Goal: Task Accomplishment & Management: Manage account settings

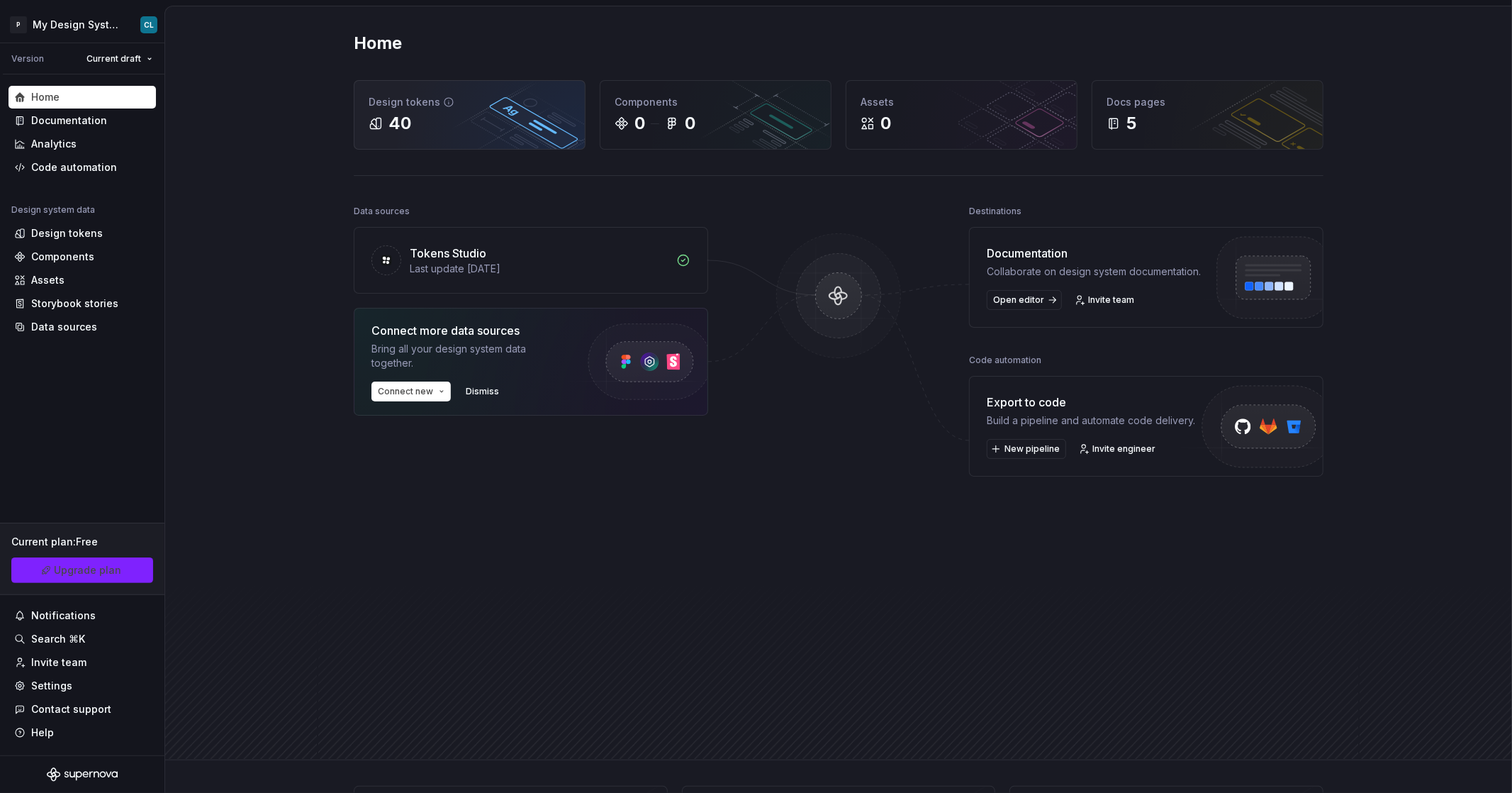
click at [498, 97] on div "Design tokens" at bounding box center [470, 102] width 202 height 14
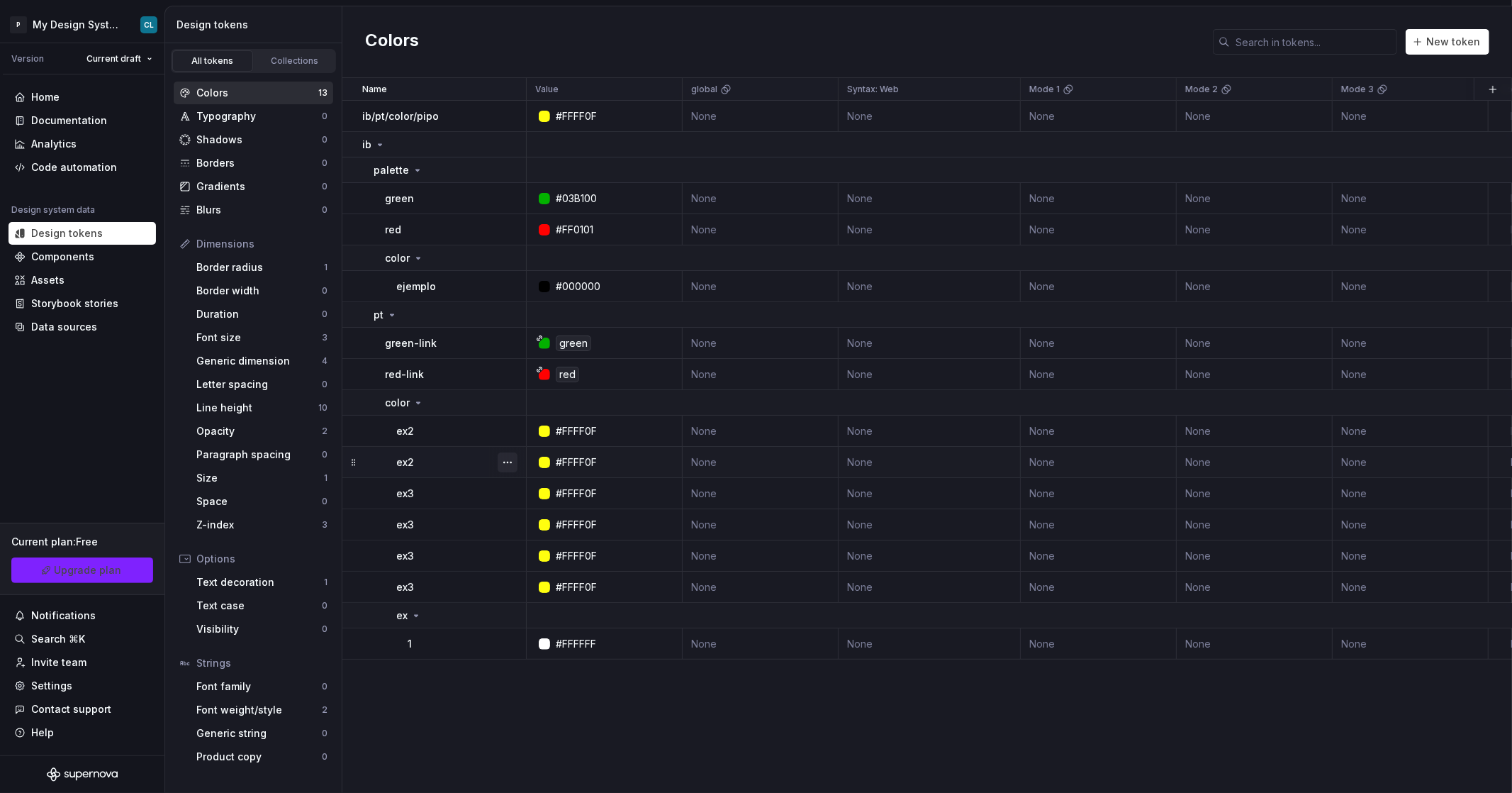
click at [509, 465] on button "button" at bounding box center [508, 462] width 20 height 20
click at [559, 542] on div "Delete token" at bounding box center [569, 542] width 92 height 14
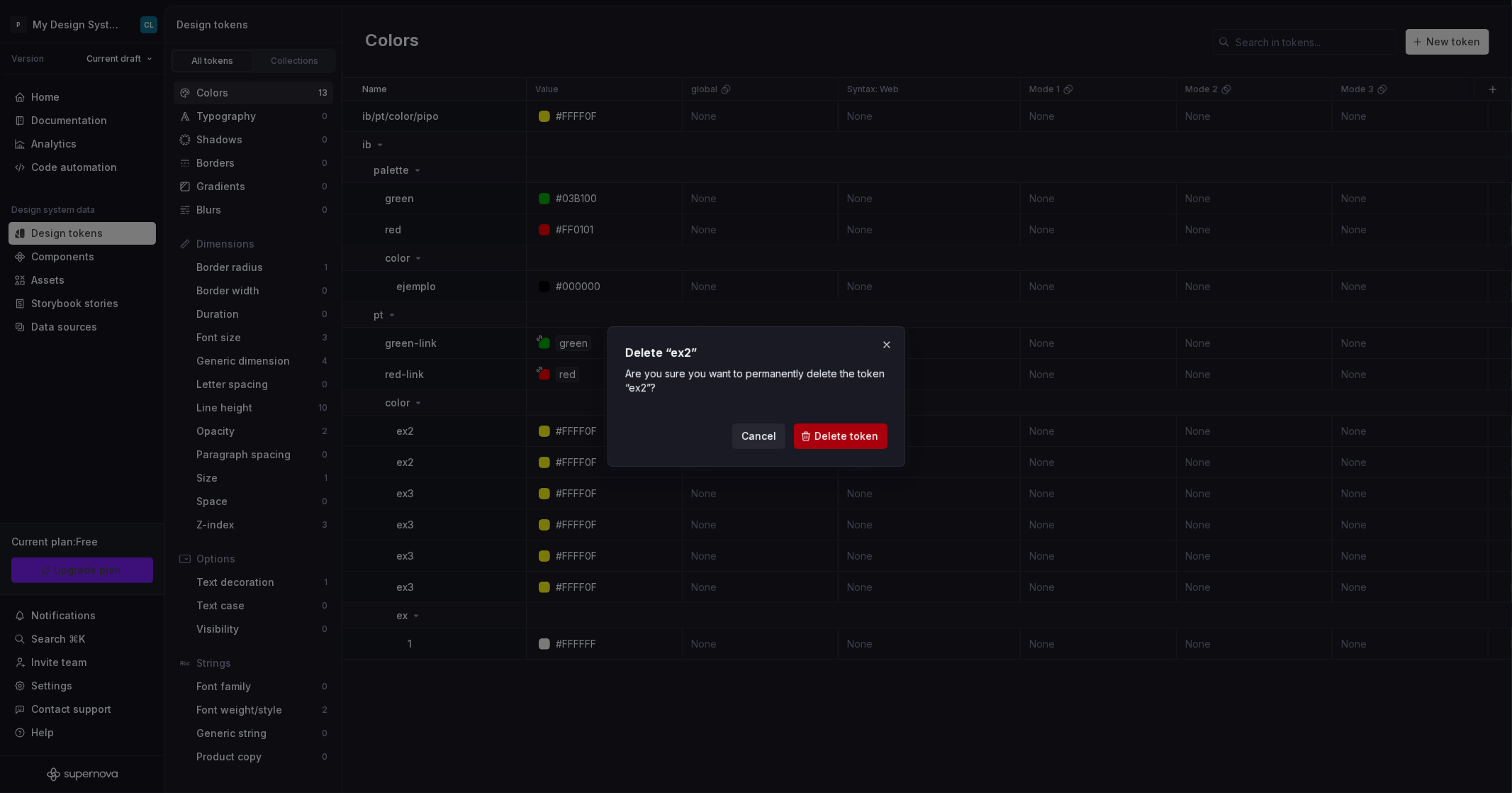
click at [838, 434] on span "Delete token" at bounding box center [846, 436] width 64 height 14
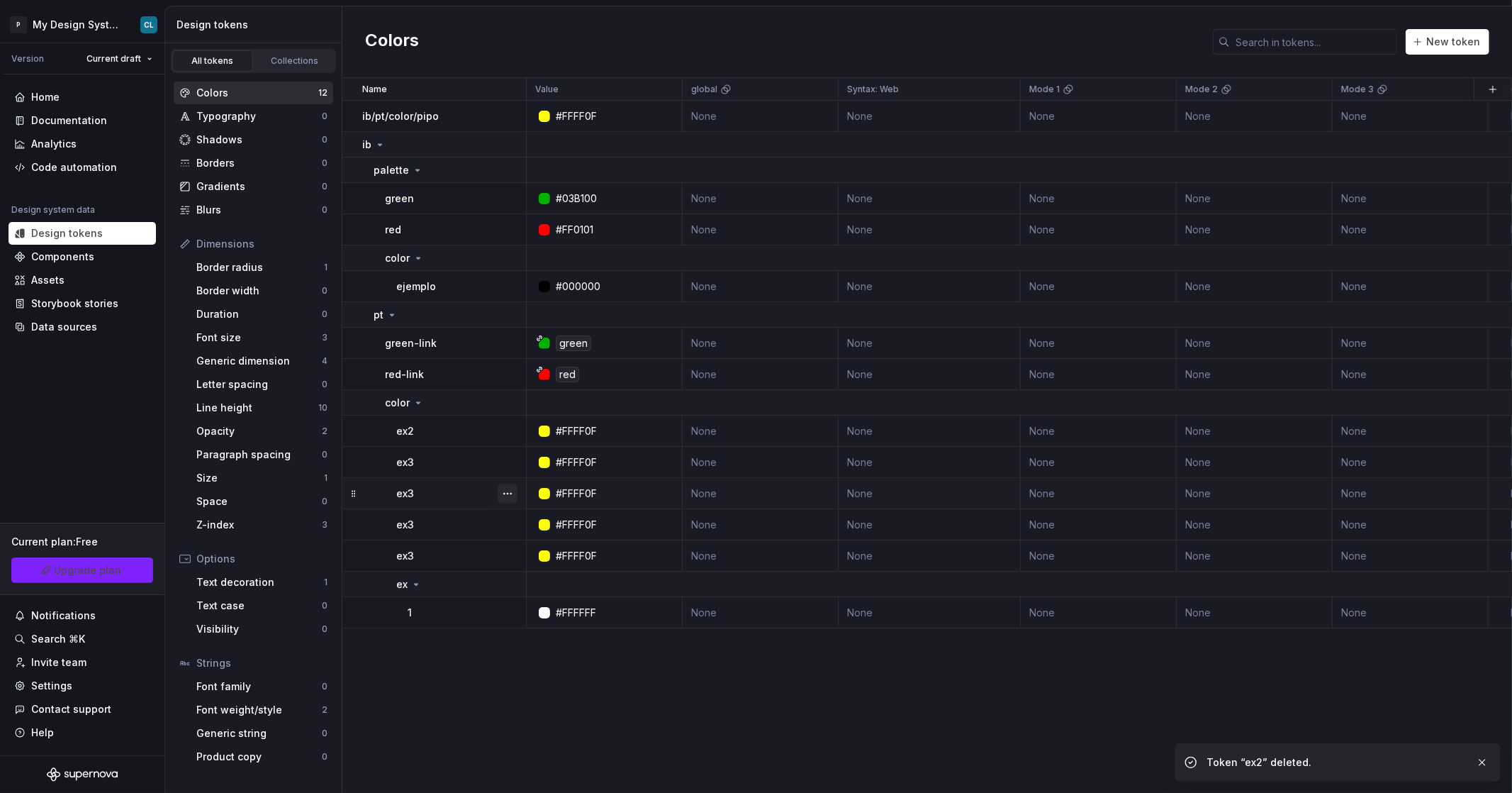
click at [510, 492] on button "button" at bounding box center [508, 494] width 20 height 20
click at [548, 564] on div "Delete token" at bounding box center [562, 573] width 121 height 22
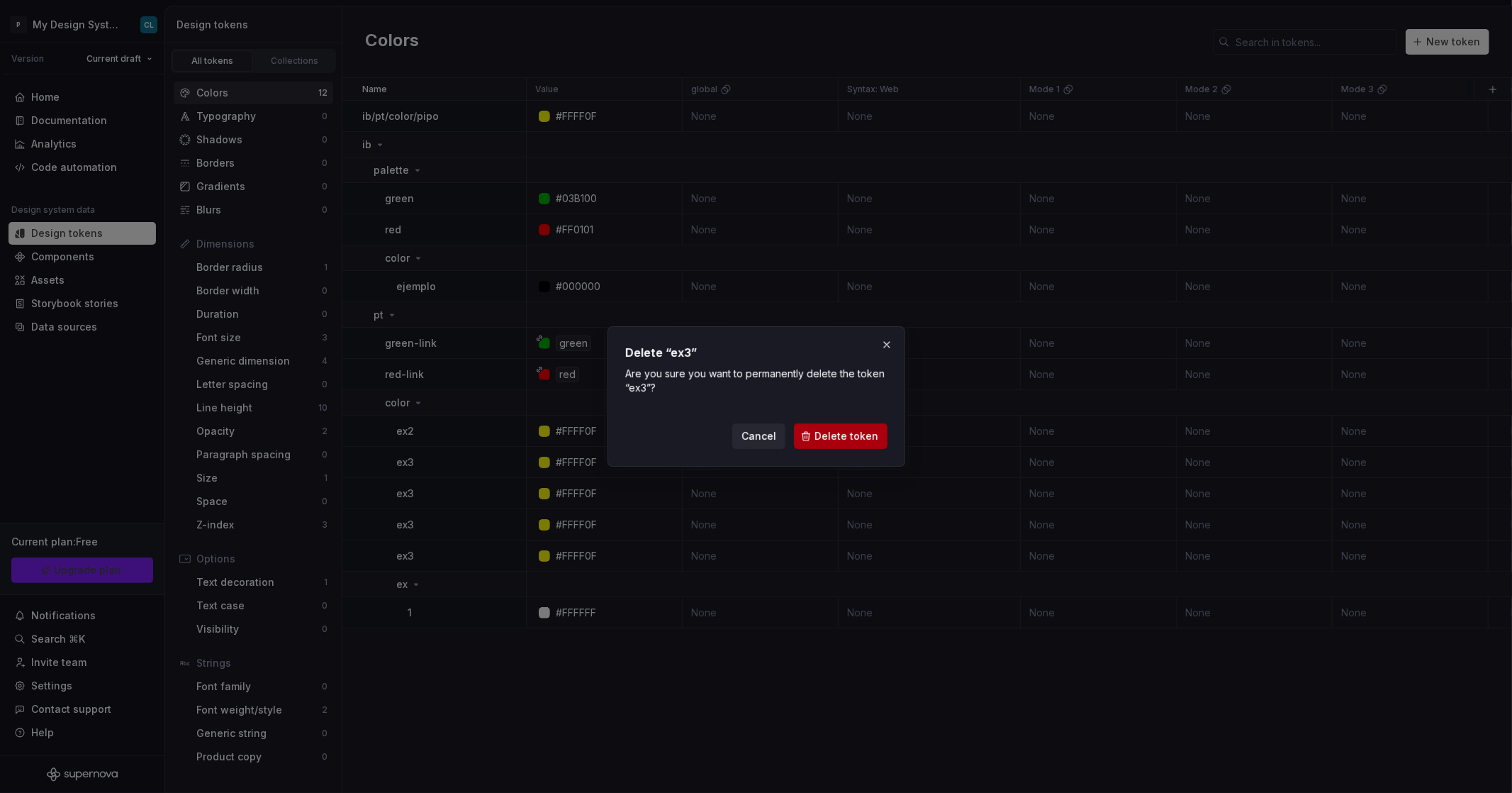
click at [840, 438] on span "Delete token" at bounding box center [846, 436] width 64 height 14
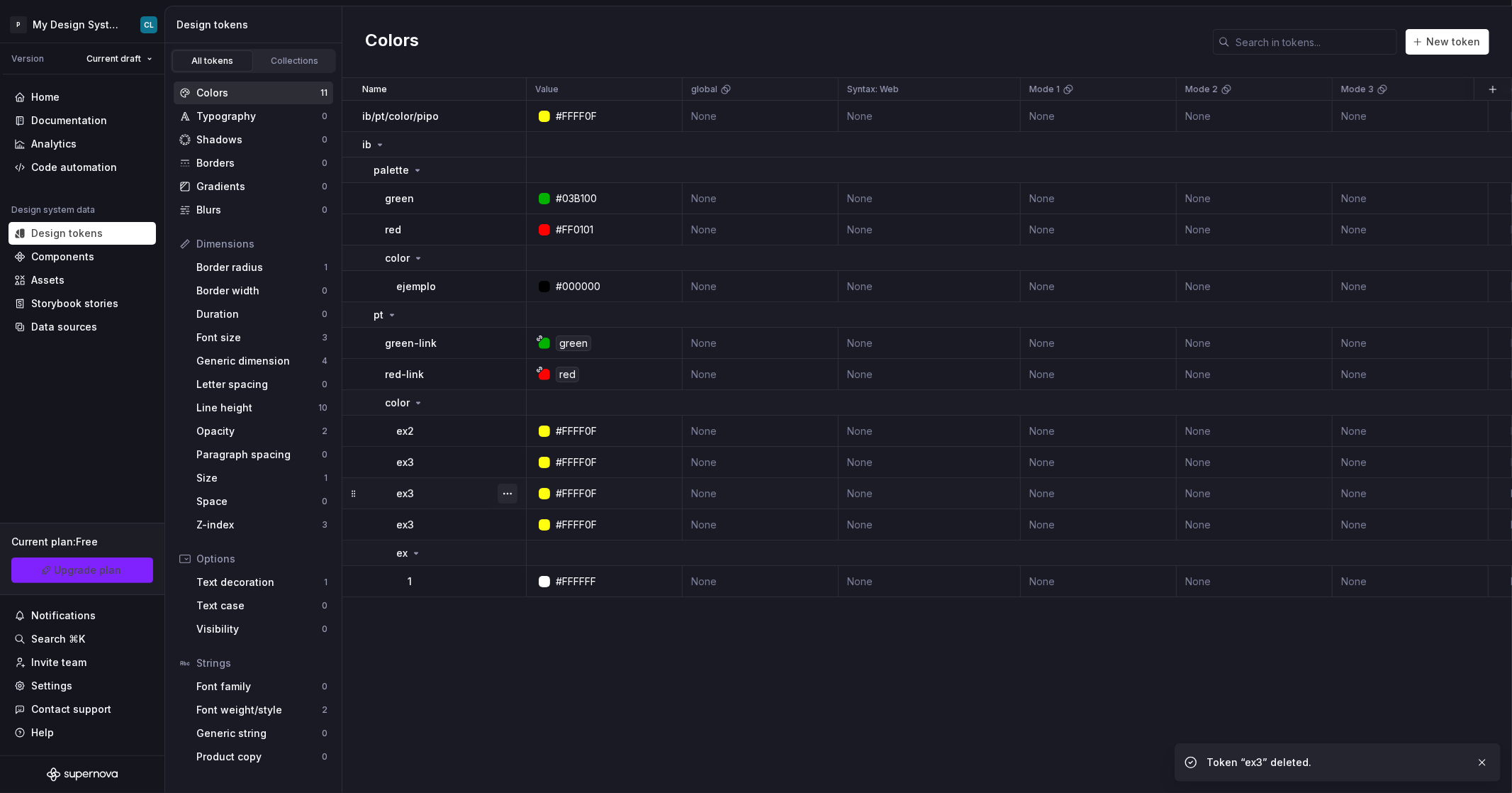
click at [505, 490] on button "button" at bounding box center [508, 494] width 20 height 20
click at [569, 571] on div "Delete token" at bounding box center [569, 573] width 92 height 14
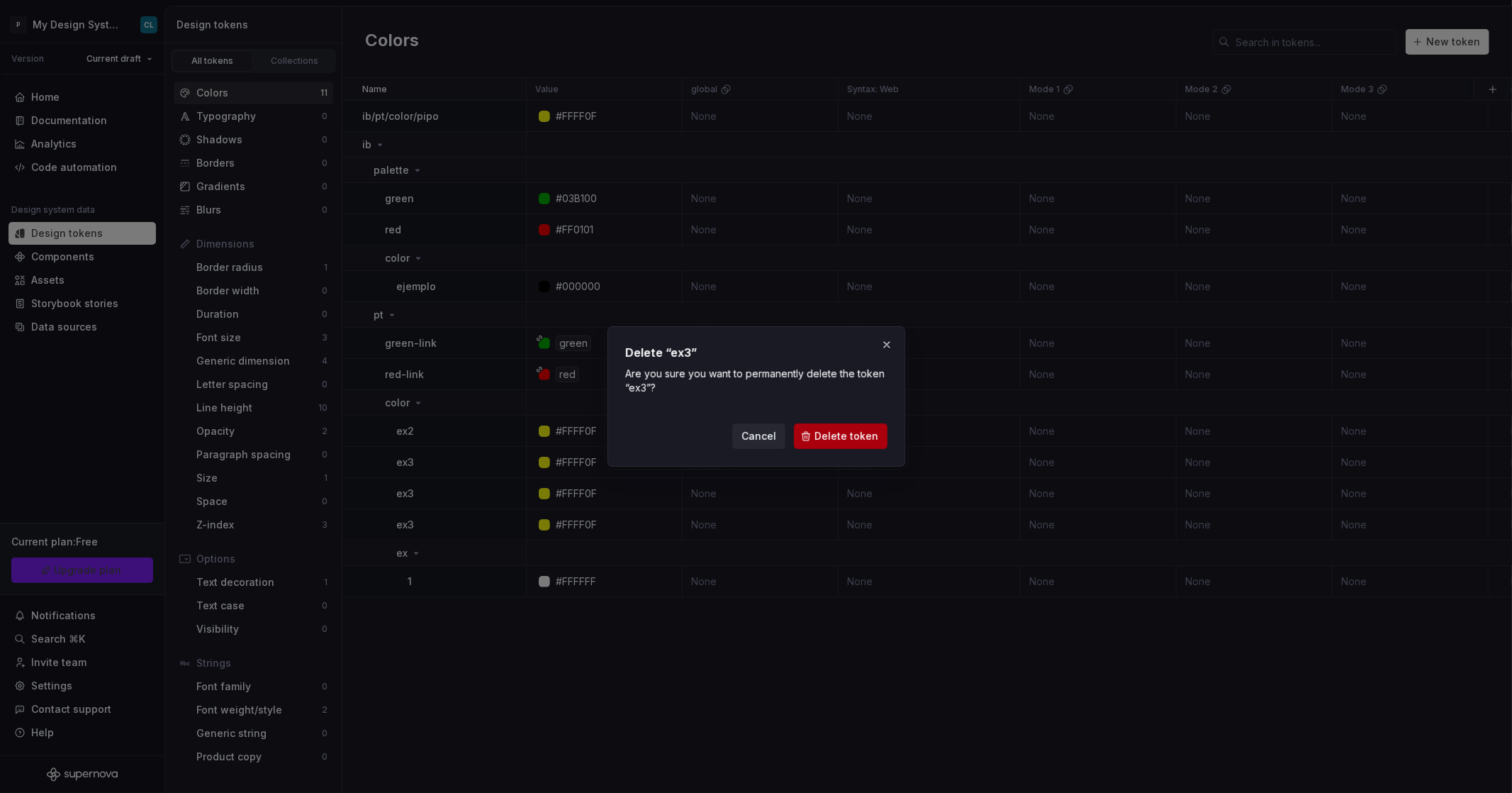
click at [838, 440] on span "Delete token" at bounding box center [846, 436] width 64 height 14
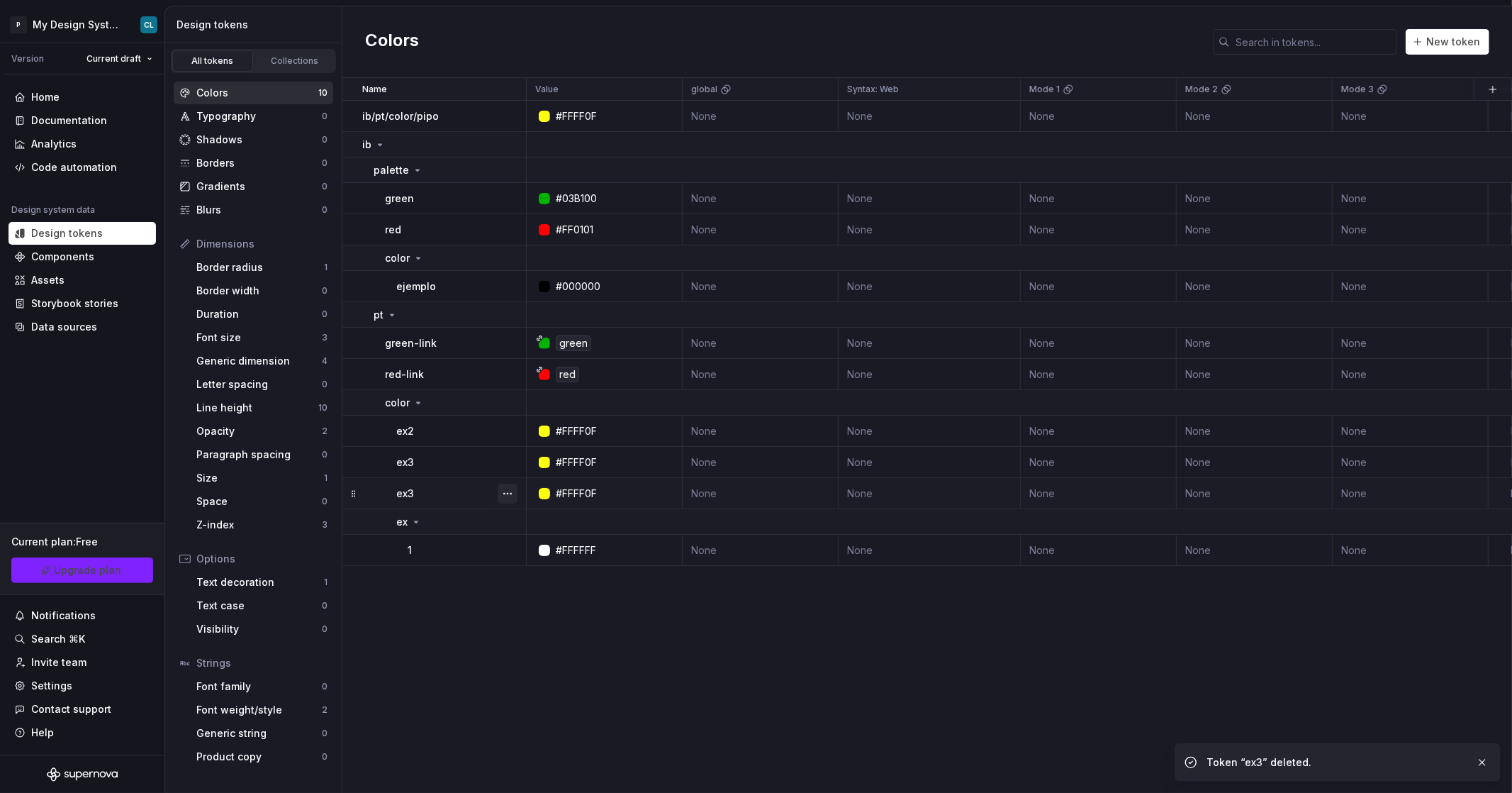
click at [511, 495] on button "button" at bounding box center [508, 494] width 20 height 20
click at [555, 569] on div "Delete token" at bounding box center [569, 573] width 92 height 14
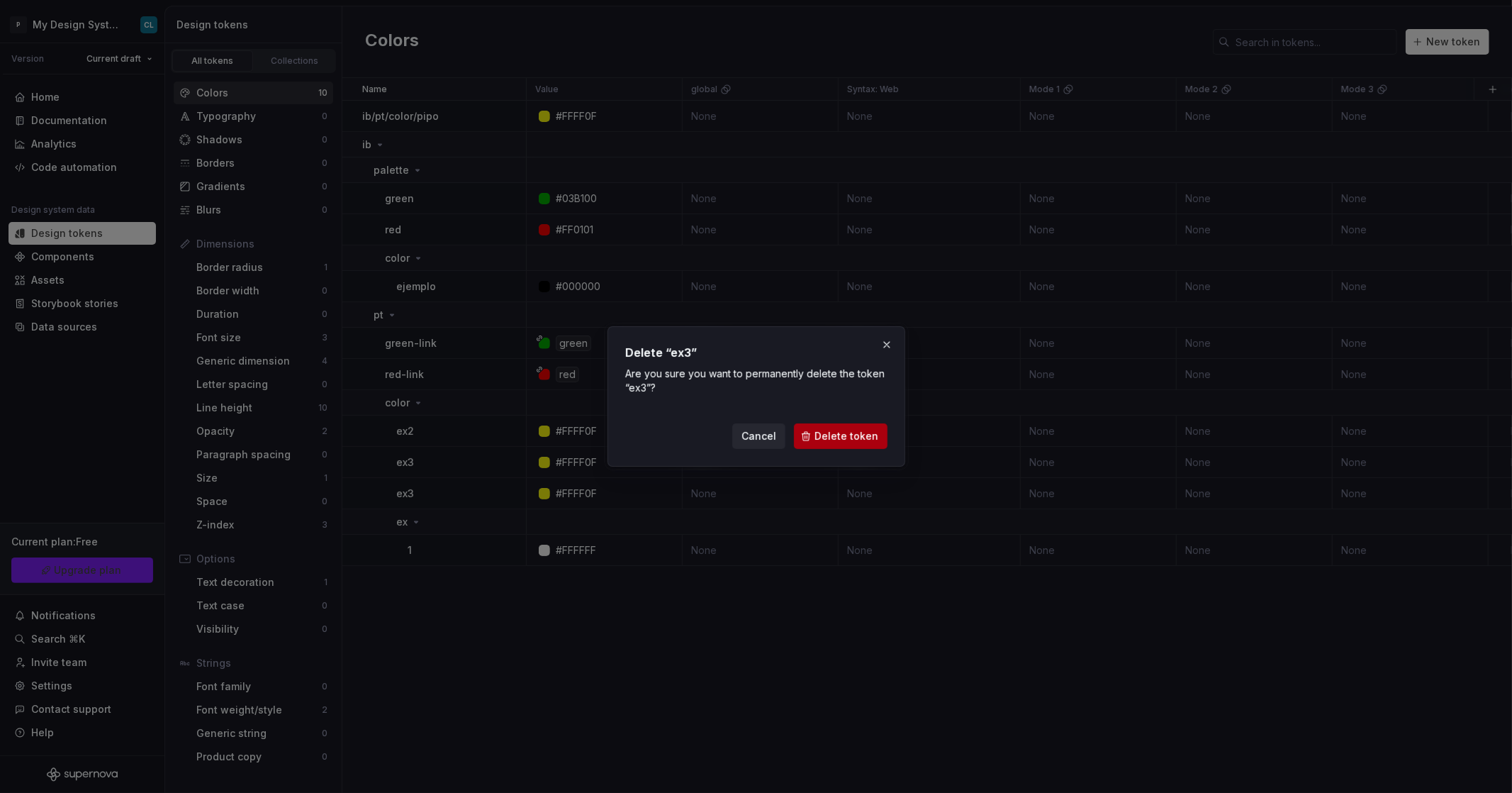
click at [833, 439] on span "Delete token" at bounding box center [846, 436] width 64 height 14
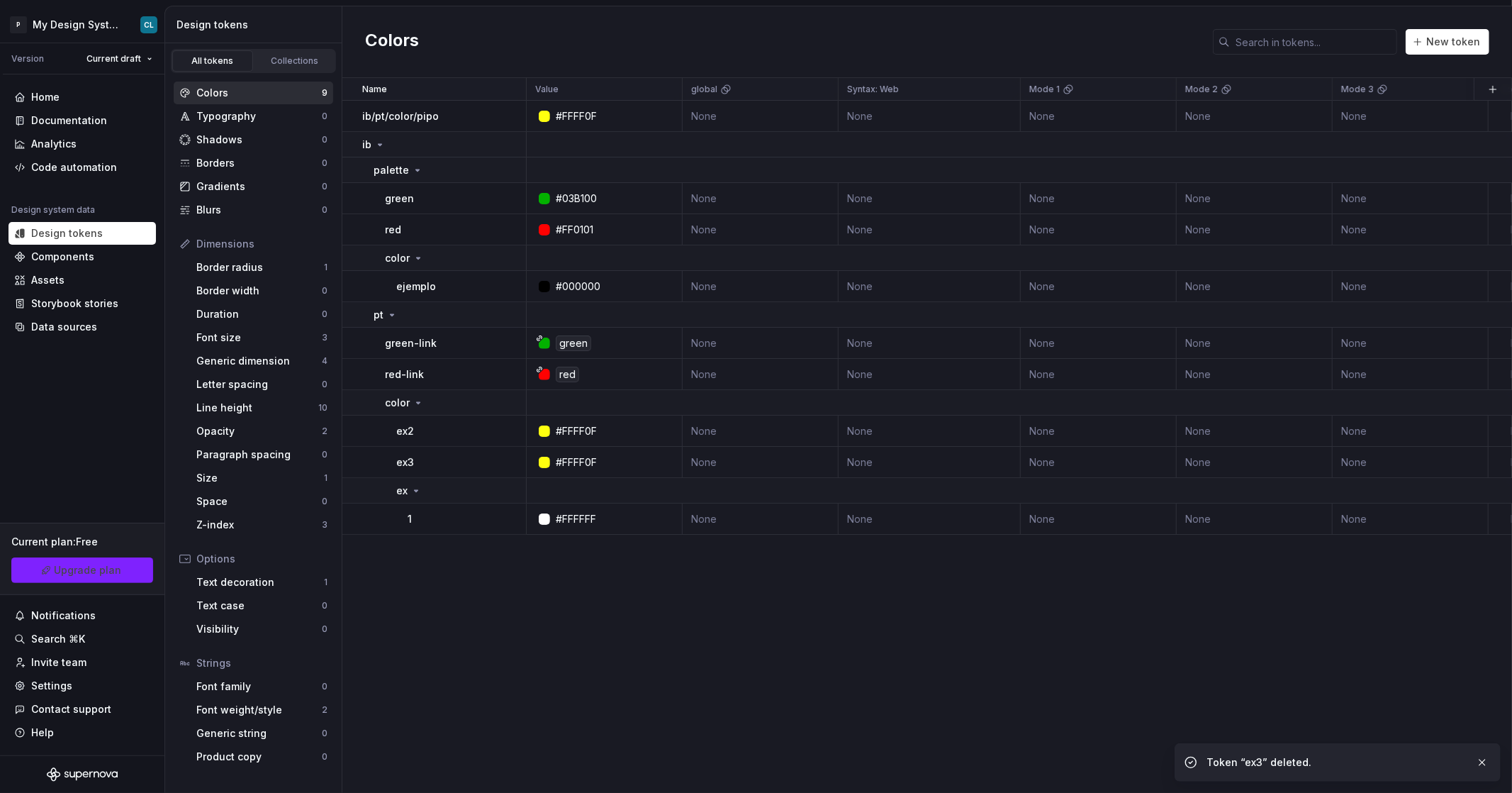
click at [498, 578] on div "Name Value global Syntax: Web Mode 1 Mode 2 Mode 3 Collection Dark Token set De…" at bounding box center [927, 435] width 1170 height 715
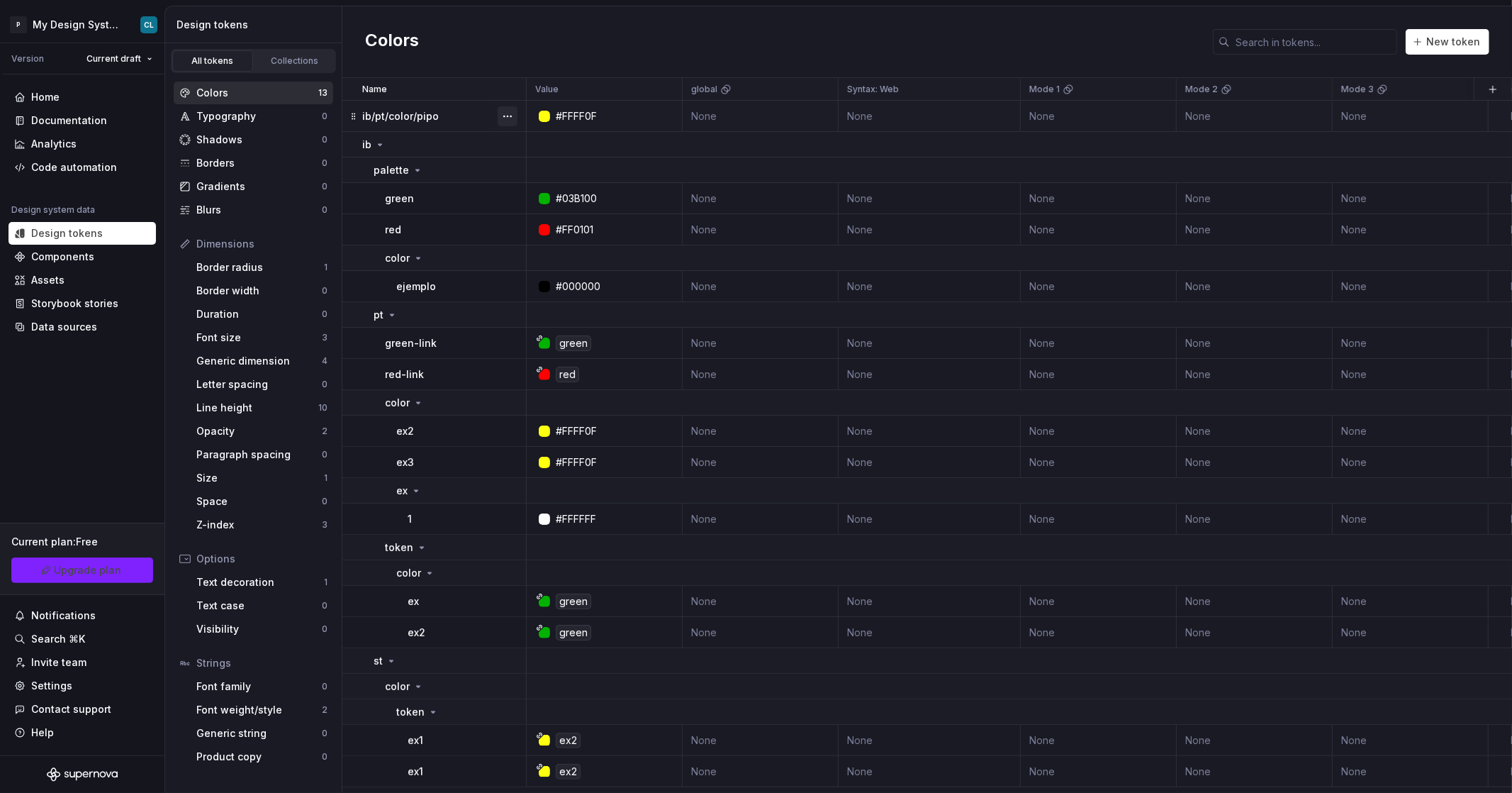
click at [503, 111] on button "button" at bounding box center [508, 117] width 20 height 20
click at [543, 196] on div "Delete token" at bounding box center [569, 196] width 92 height 14
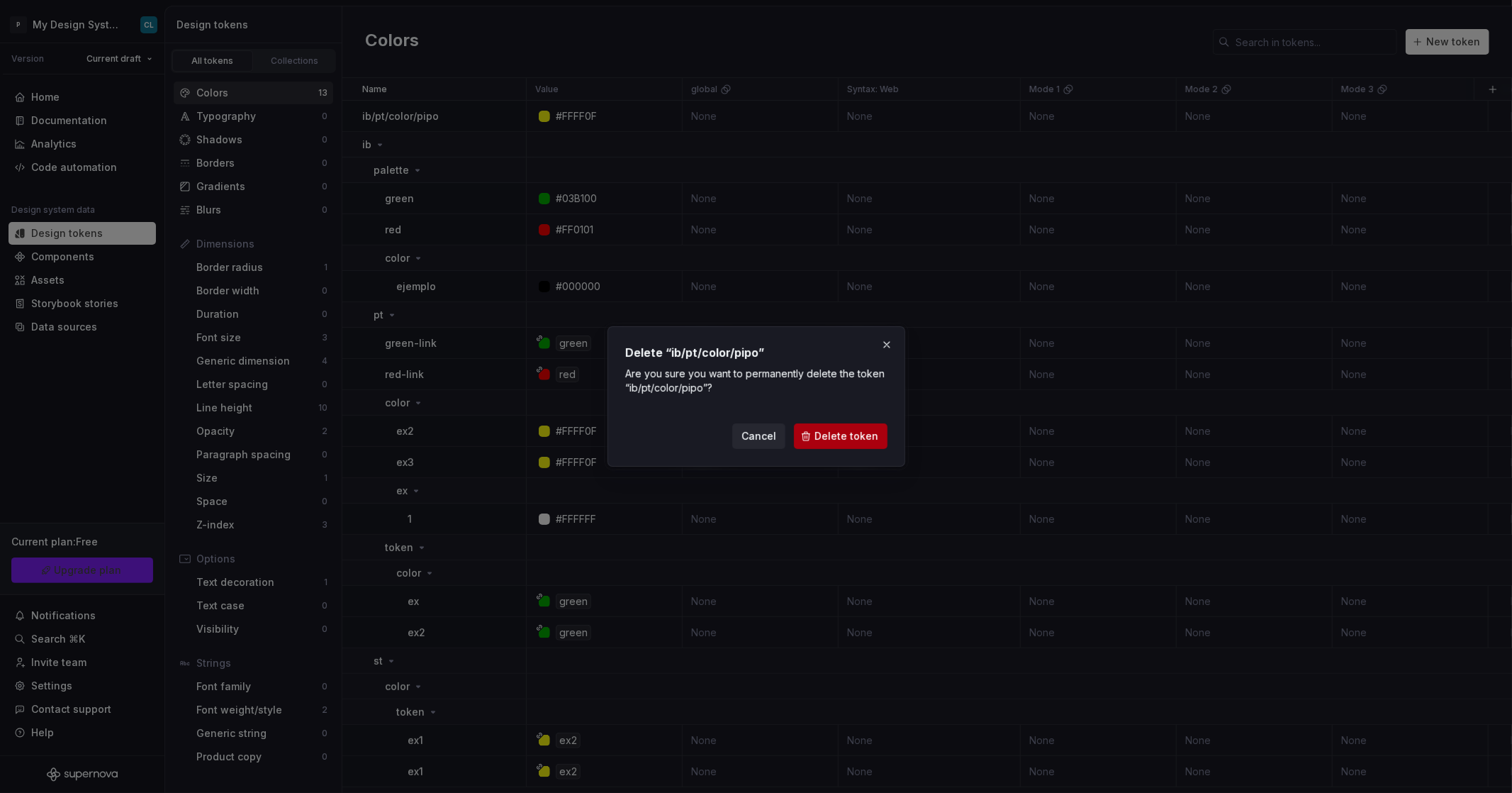
click at [838, 441] on span "Delete token" at bounding box center [846, 436] width 64 height 14
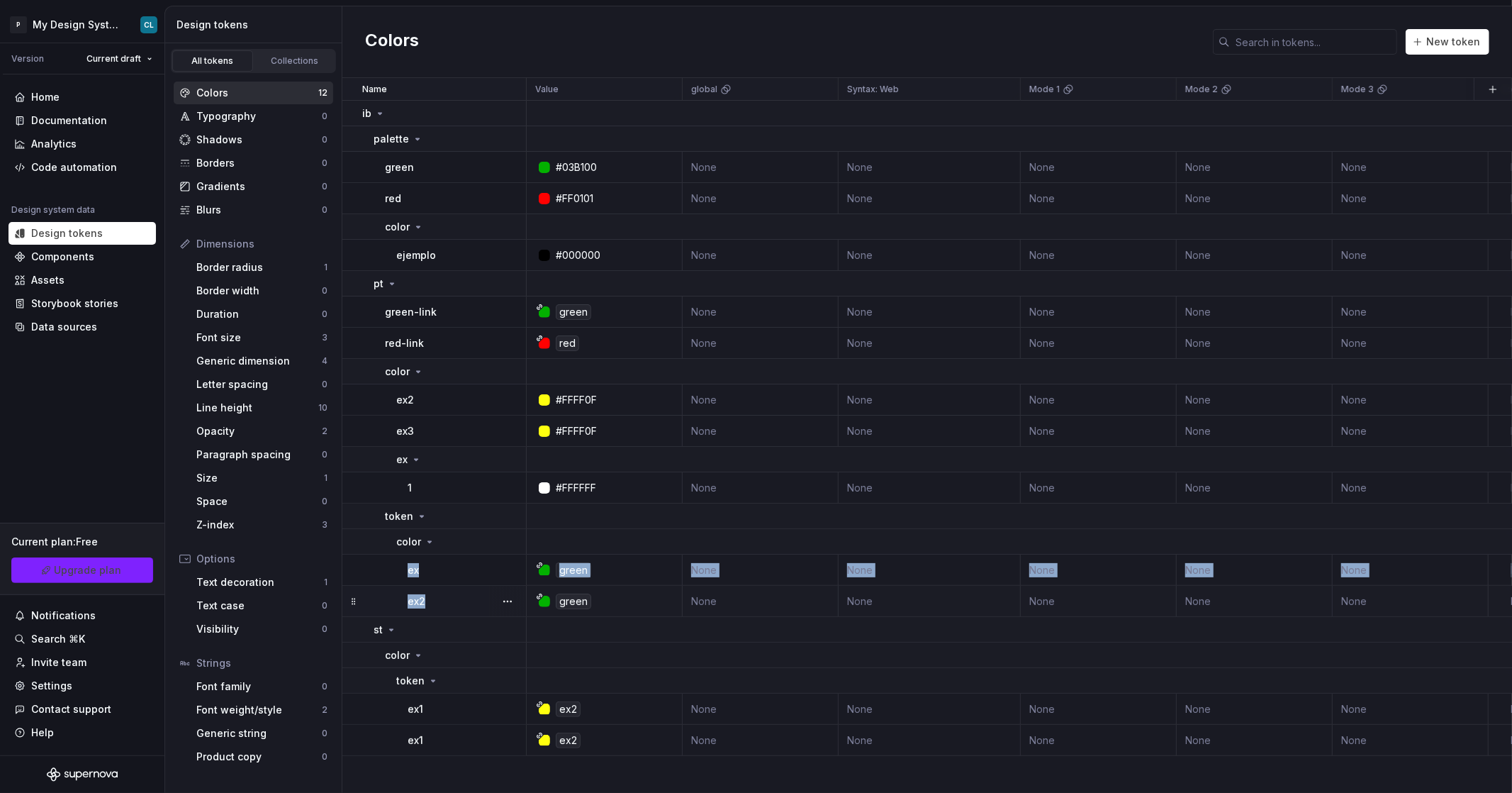
drag, startPoint x: 395, startPoint y: 571, endPoint x: 610, endPoint y: 593, distance: 216.1
click at [610, 593] on tbody "ib palette green #03B100 None None None None None None None None 5 days ago red…" at bounding box center [1209, 428] width 1735 height 655
click at [374, 572] on td "ex" at bounding box center [434, 570] width 185 height 31
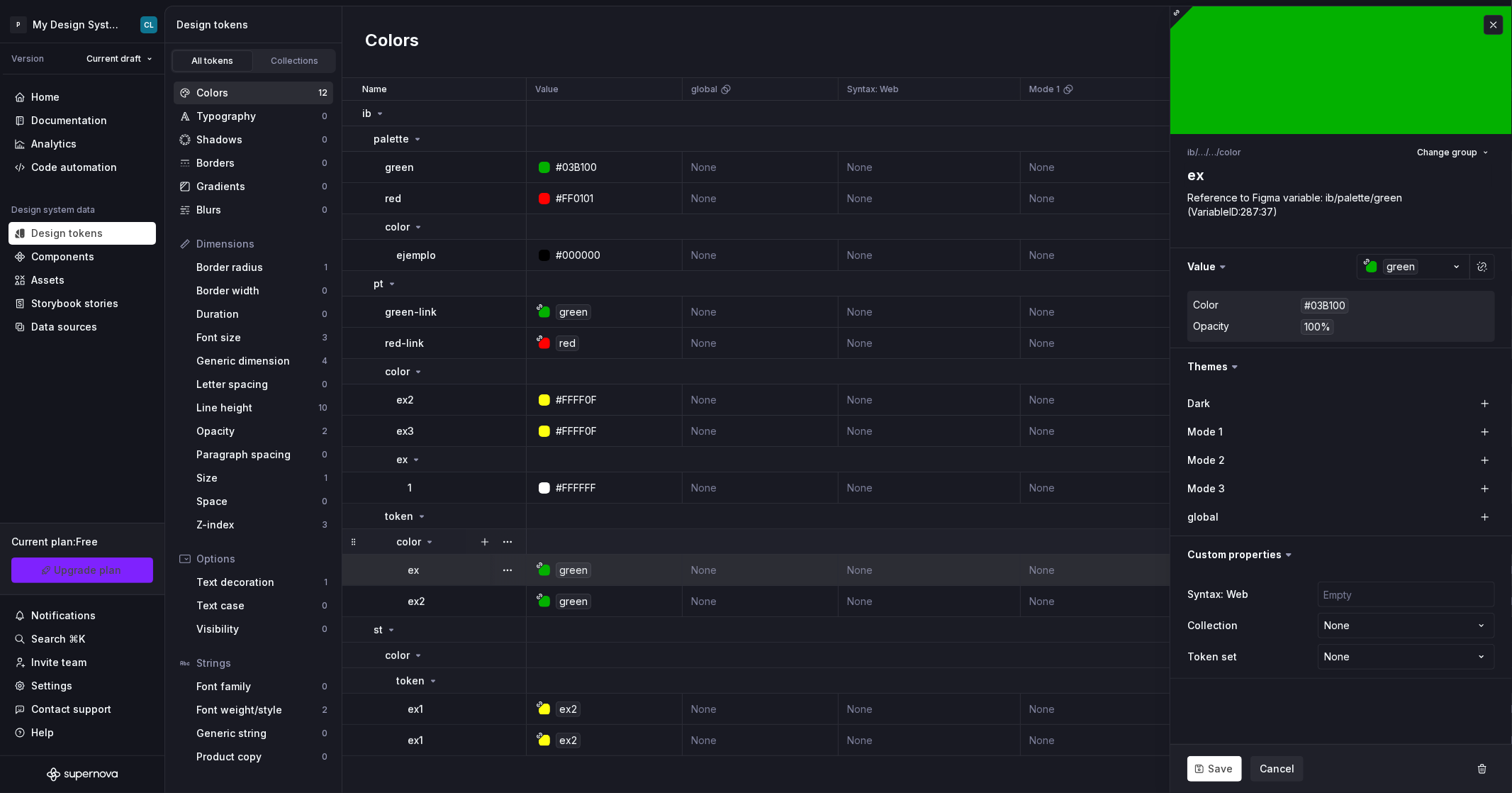
type textarea "*"
click at [1500, 23] on button "button" at bounding box center [1493, 25] width 20 height 20
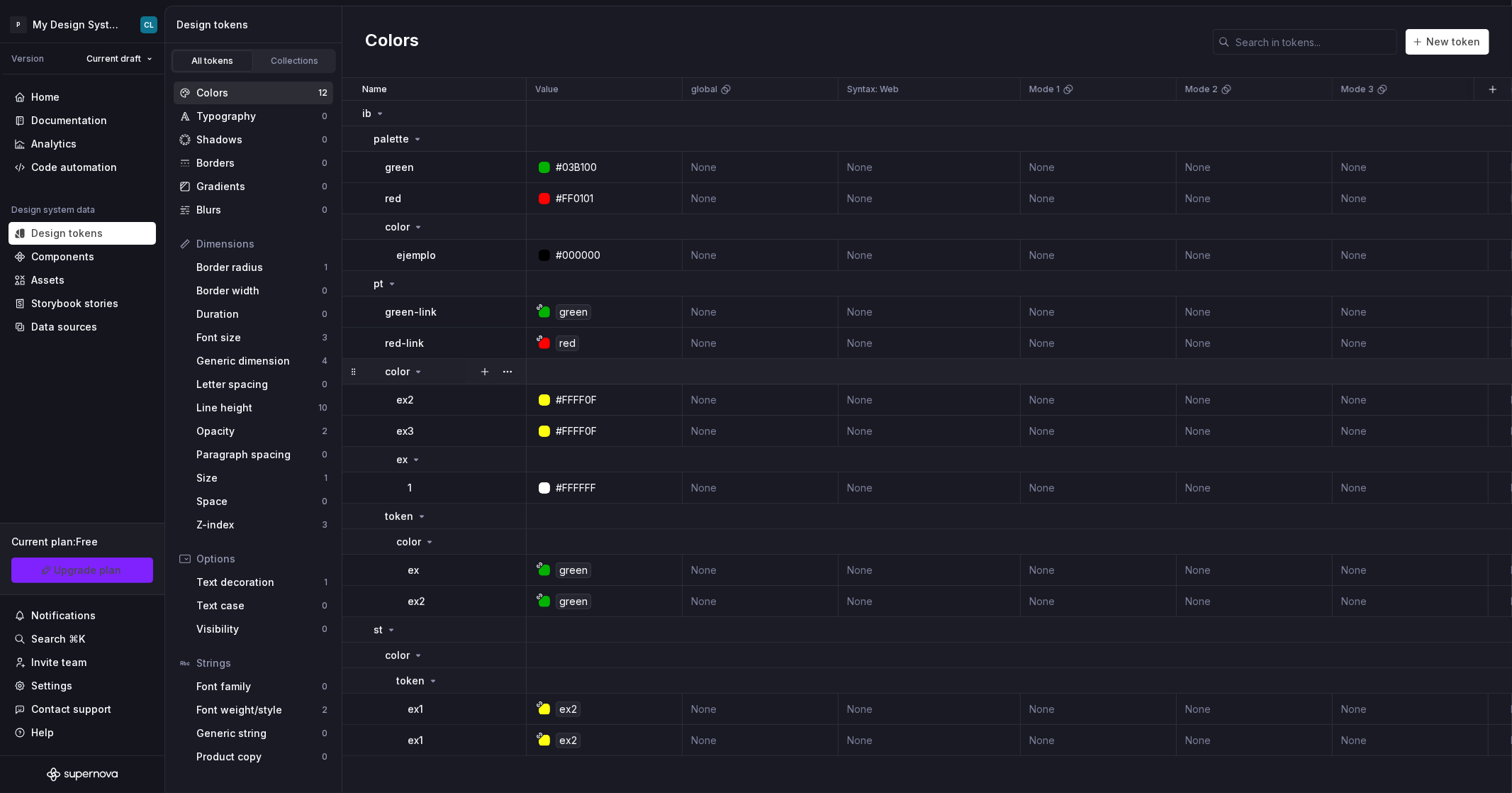
click at [414, 367] on icon at bounding box center [418, 371] width 12 height 12
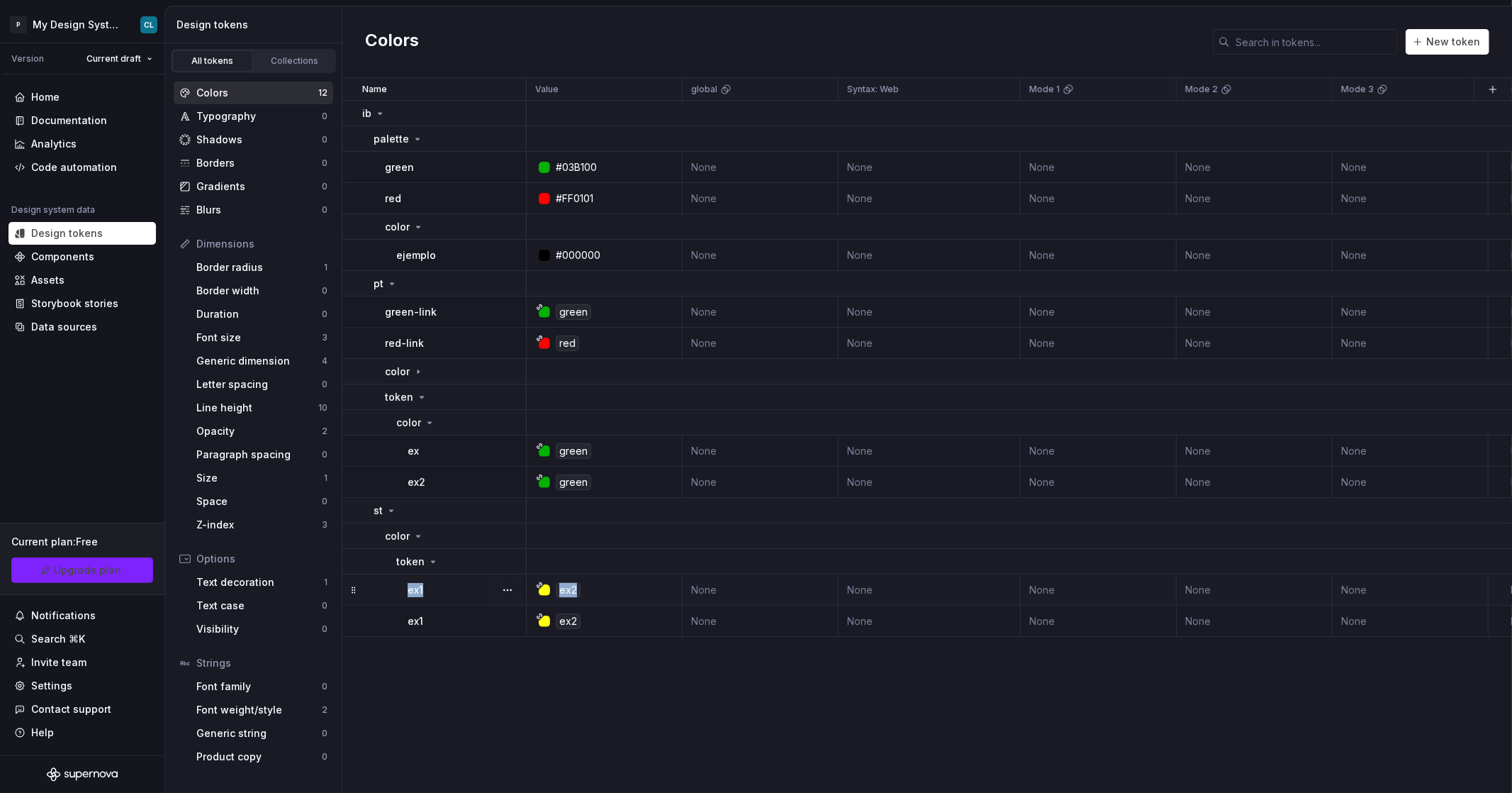
drag, startPoint x: 623, startPoint y: 597, endPoint x: 396, endPoint y: 587, distance: 227.2
click at [396, 587] on tr "ex1 ex2 None None None None None None None None Reference to Figma variable: ib…" at bounding box center [1209, 590] width 1735 height 31
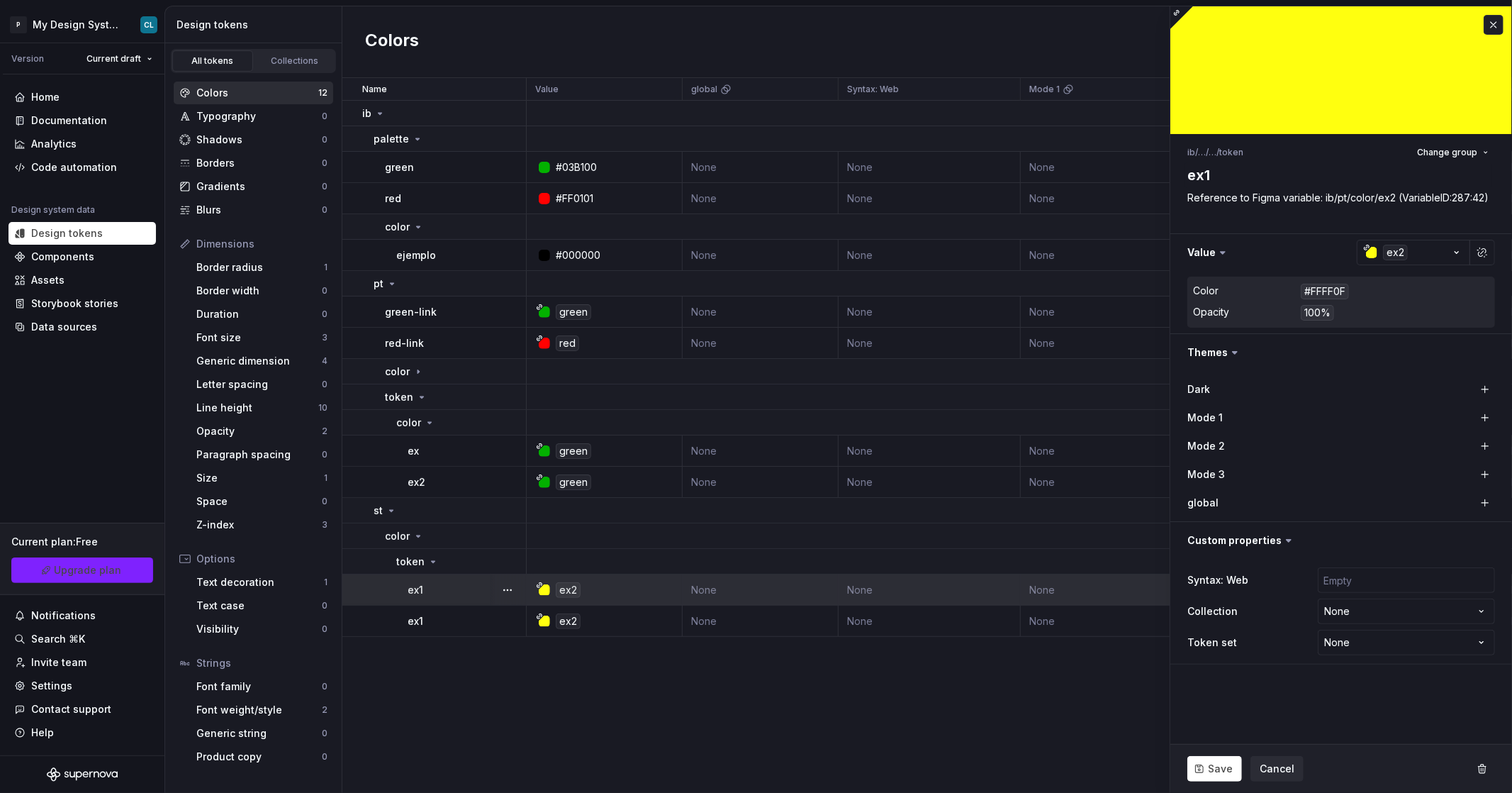
type textarea "*"
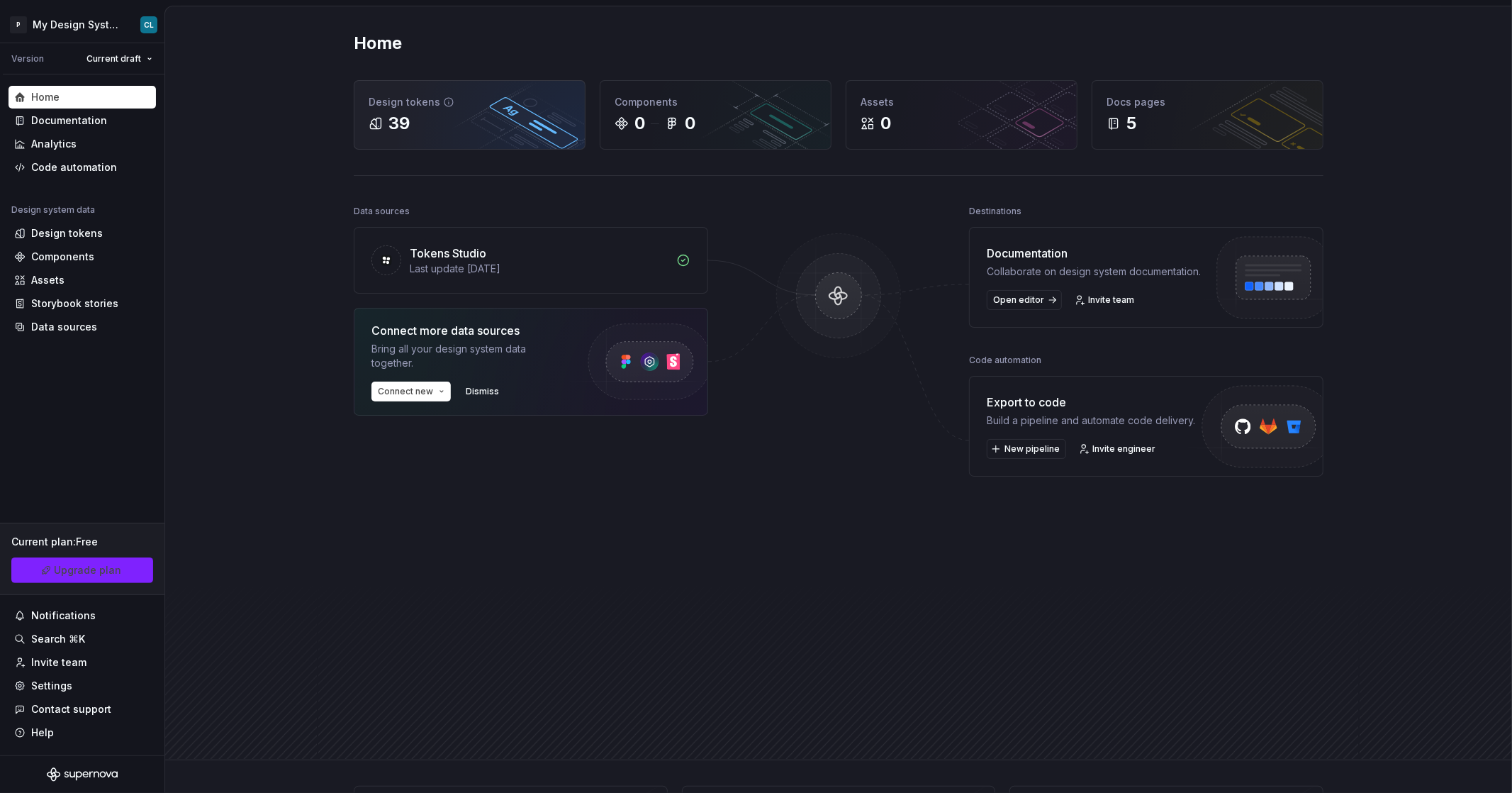
click at [398, 124] on div "39" at bounding box center [399, 123] width 22 height 22
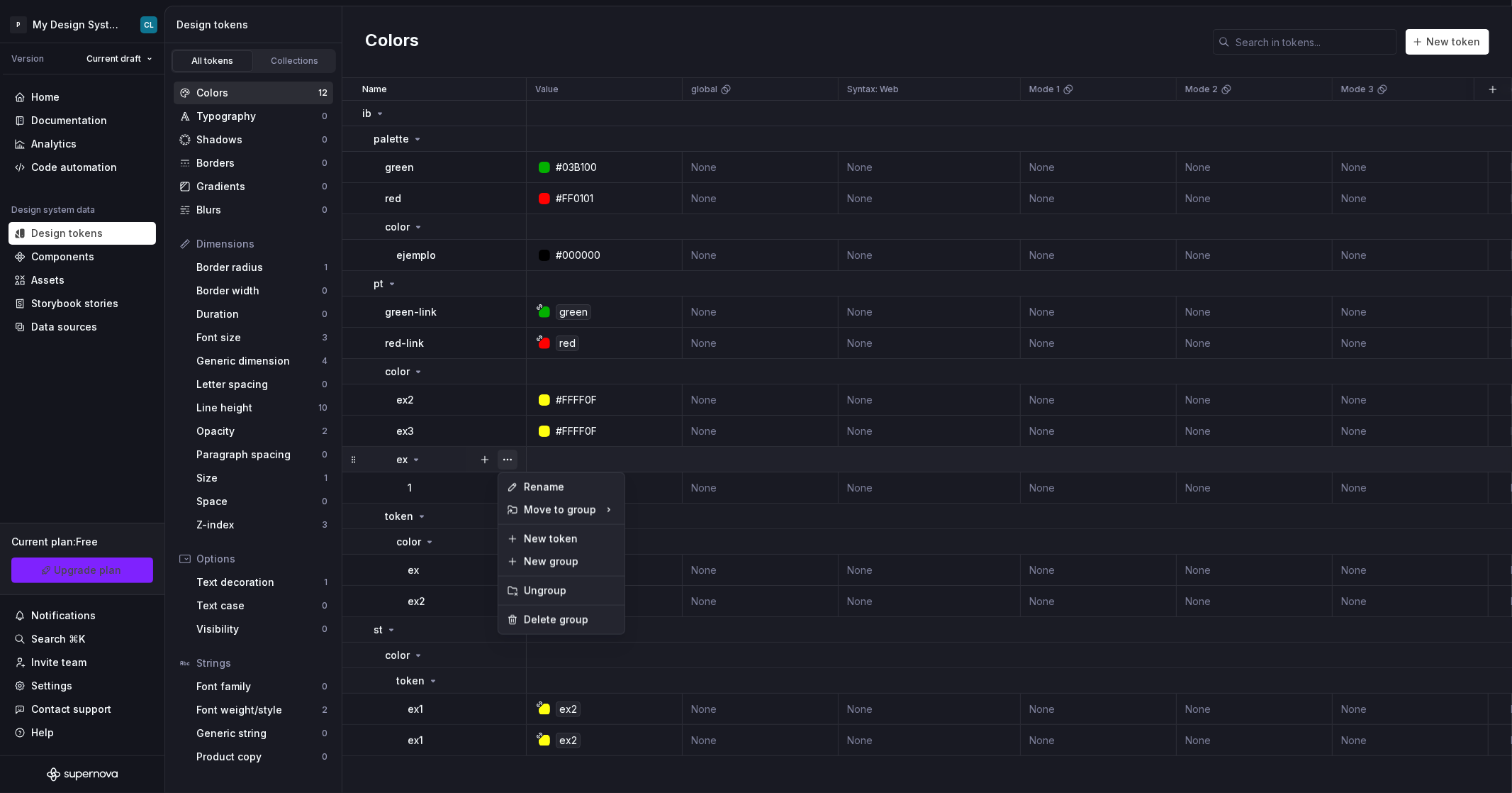
click at [510, 457] on button "button" at bounding box center [508, 460] width 20 height 20
click at [557, 620] on div "Delete group" at bounding box center [569, 620] width 92 height 14
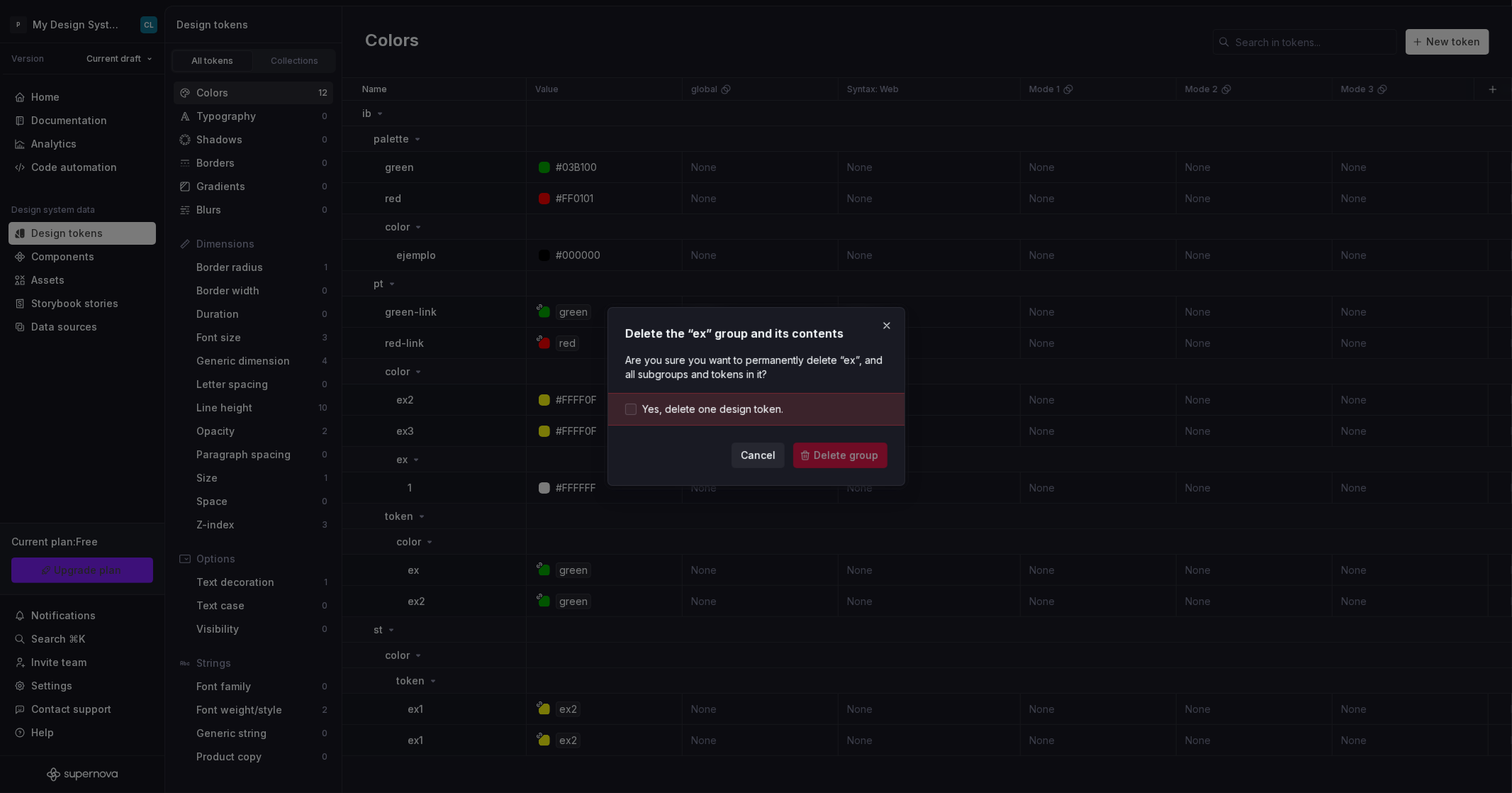
click at [714, 413] on span "Yes, delete one design token." at bounding box center [712, 409] width 141 height 14
click at [828, 462] on span "Delete group" at bounding box center [845, 455] width 64 height 14
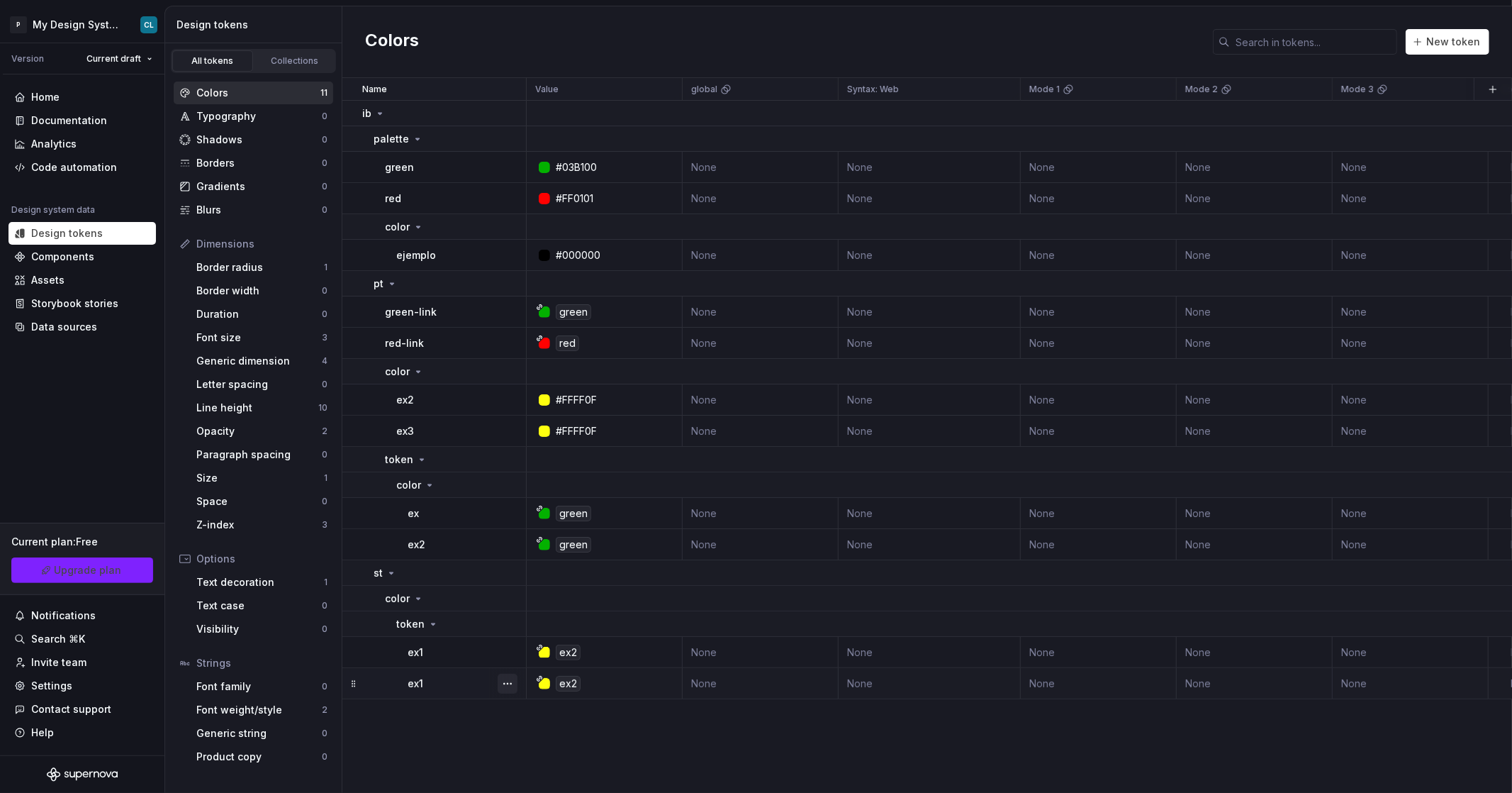
click at [509, 684] on button "button" at bounding box center [508, 684] width 20 height 20
click at [550, 764] on div "Delete token" at bounding box center [569, 763] width 92 height 14
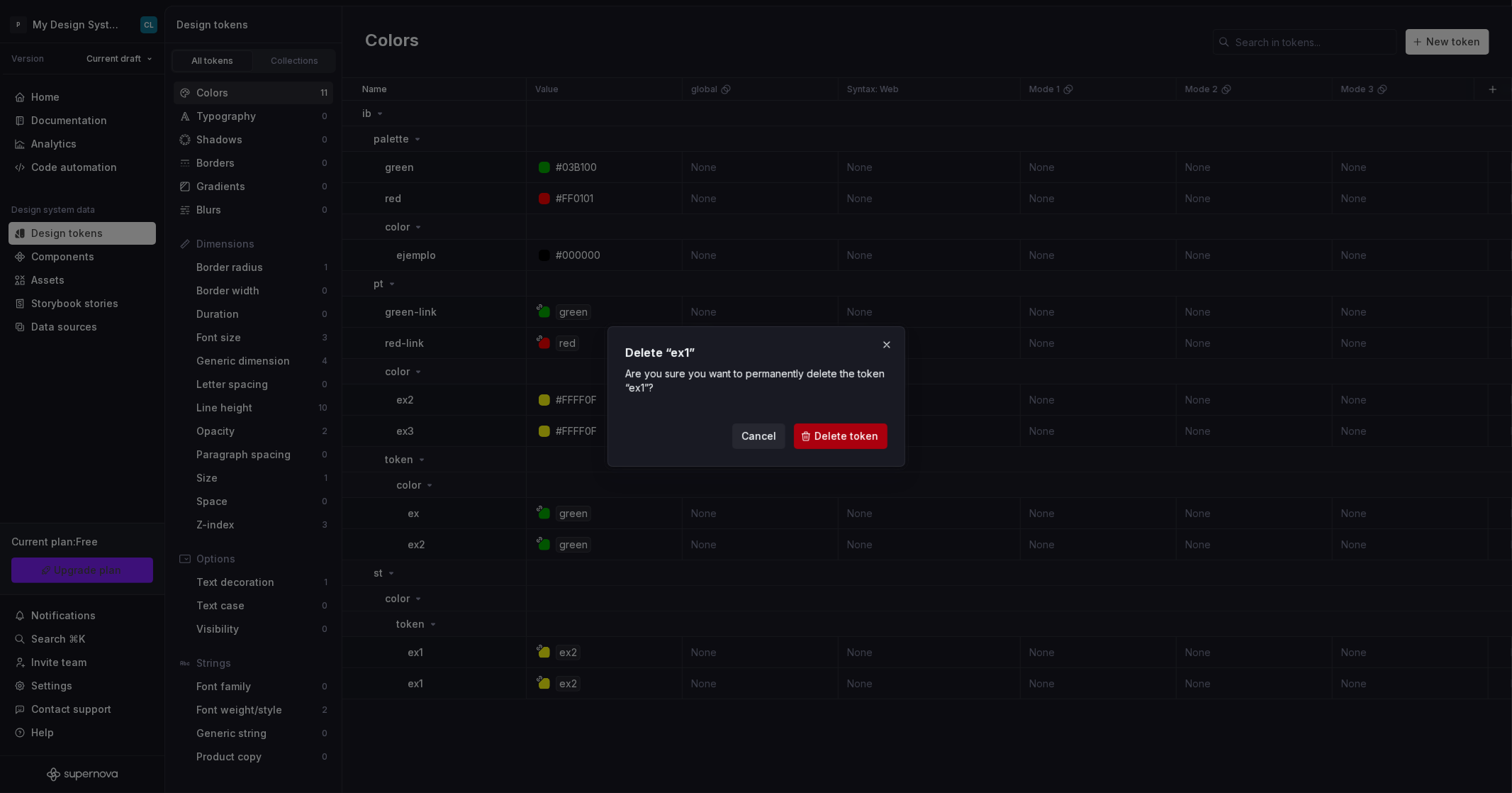
click at [855, 448] on button "Delete token" at bounding box center [841, 436] width 93 height 26
